Goal: Task Accomplishment & Management: Manage account settings

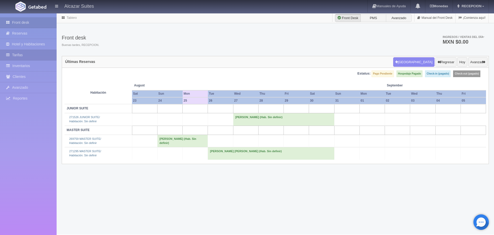
click at [45, 55] on link "Tarifas" at bounding box center [28, 55] width 57 height 11
click at [44, 67] on link "Inventarios" at bounding box center [28, 66] width 57 height 11
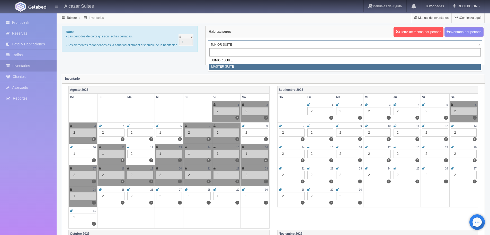
select select "305"
